Goal: Information Seeking & Learning: Learn about a topic

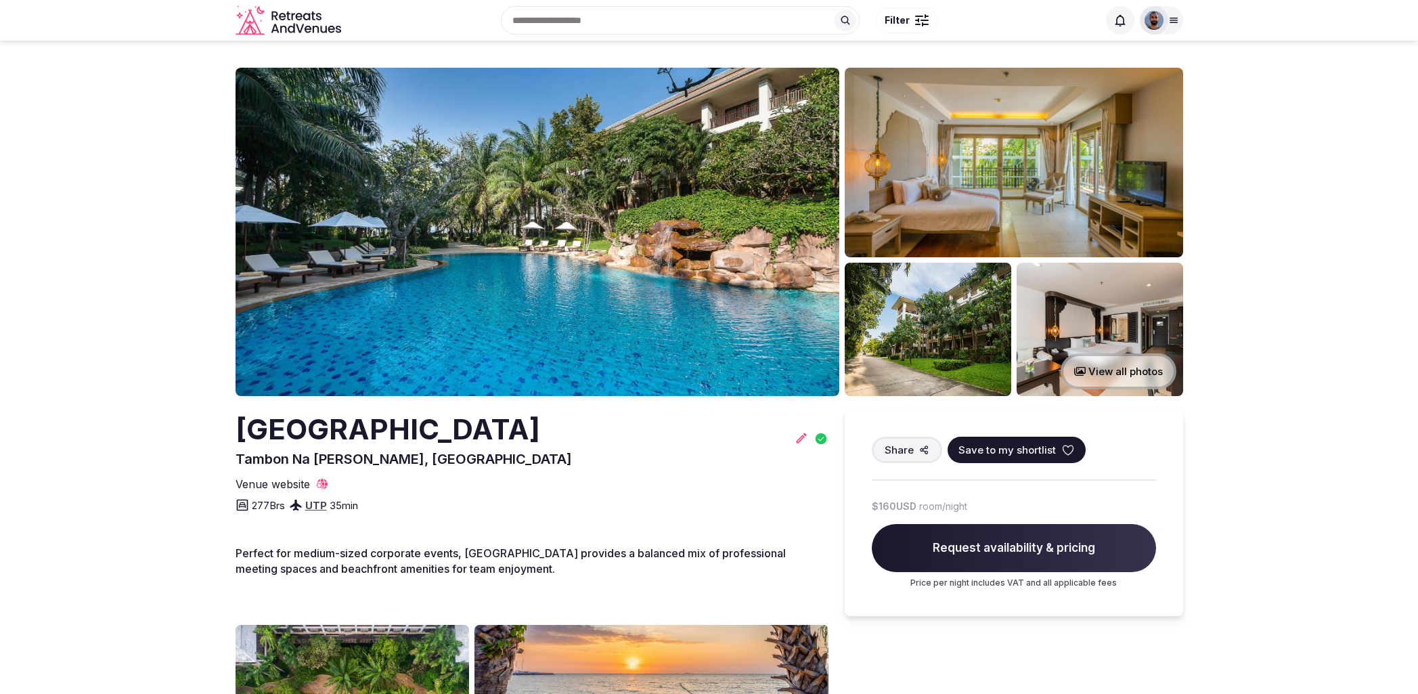
click at [905, 22] on span "Filter" at bounding box center [897, 21] width 25 height 14
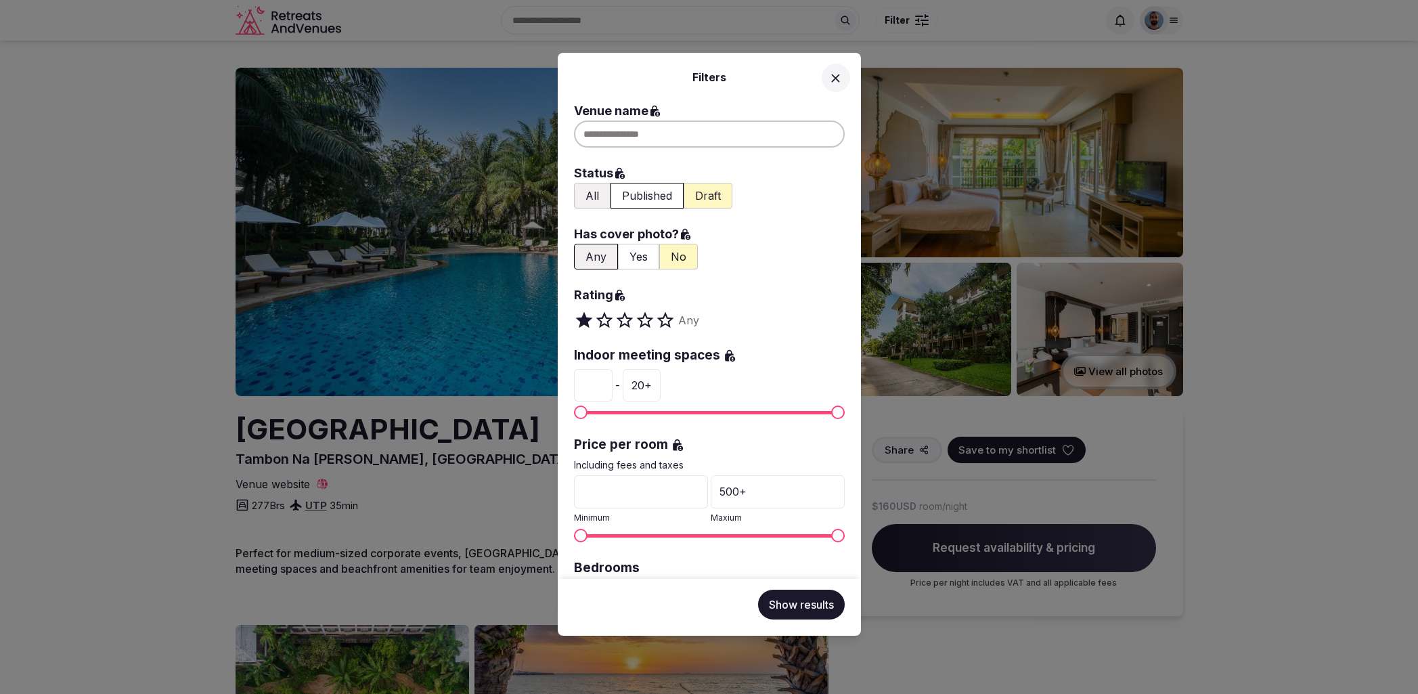
drag, startPoint x: 921, startPoint y: 22, endPoint x: 984, endPoint y: 20, distance: 63.0
click at [921, 22] on div "Filters Venue name Status All Published Draft Has cover photo? Any Yes No Ratin…" at bounding box center [709, 347] width 1418 height 694
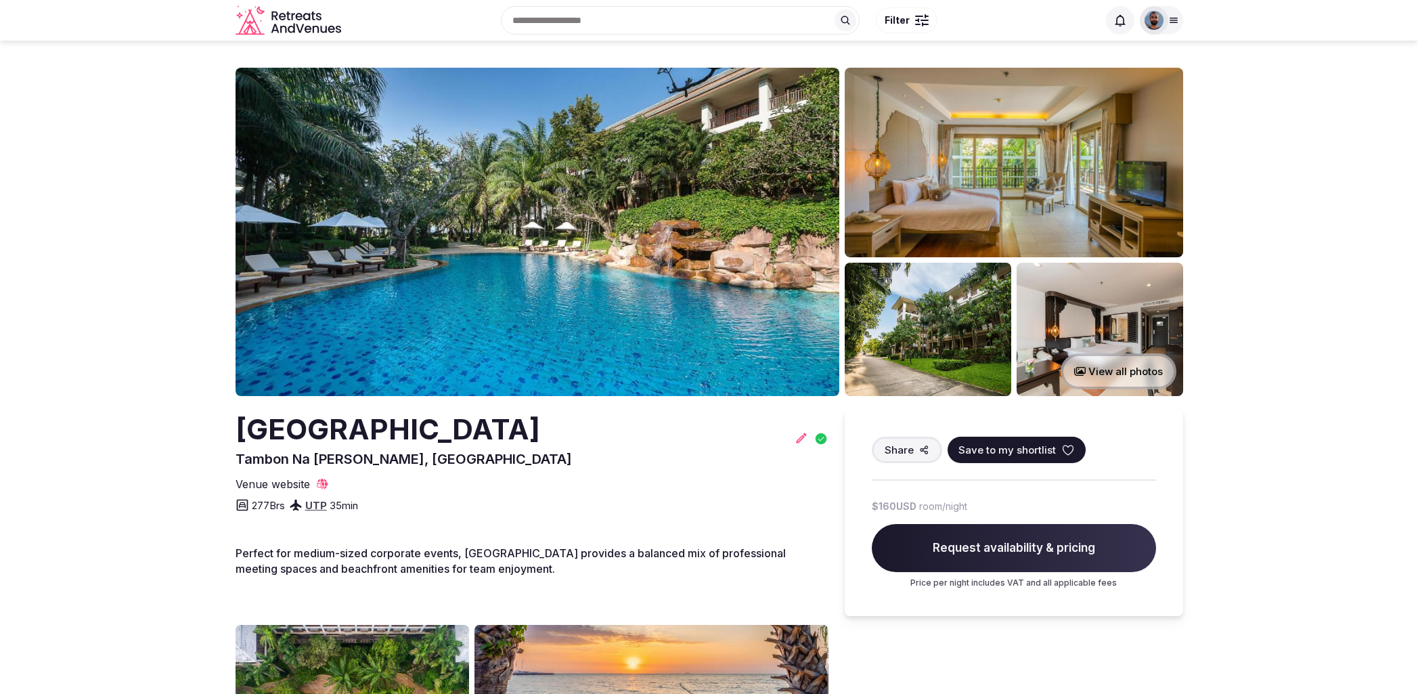
click at [1184, 20] on div "Recent searches Panama Italy Itamaga, Ikorodu 104101, Lagos, Nigeria Search Pop…" at bounding box center [709, 20] width 1418 height 41
click at [1178, 23] on icon at bounding box center [1173, 20] width 11 height 11
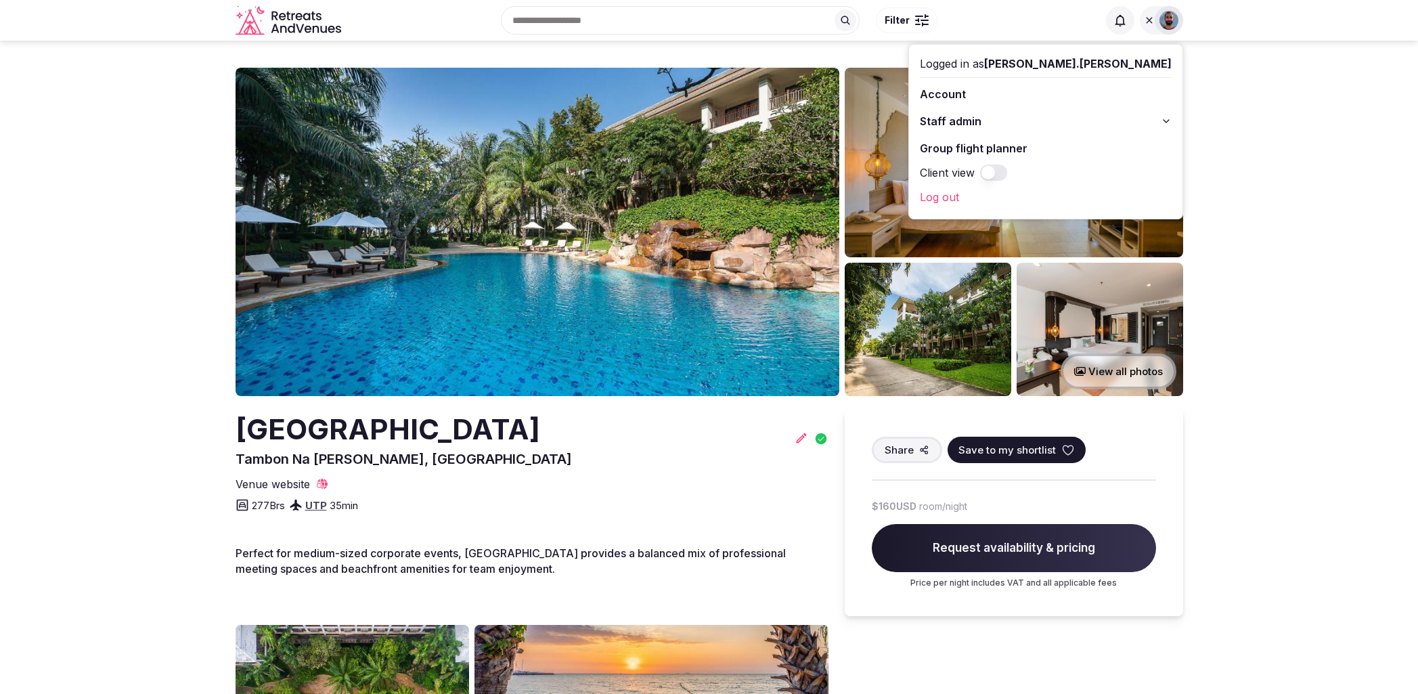
click at [1167, 24] on img at bounding box center [1168, 20] width 19 height 19
